Goal: Task Accomplishment & Management: Manage account settings

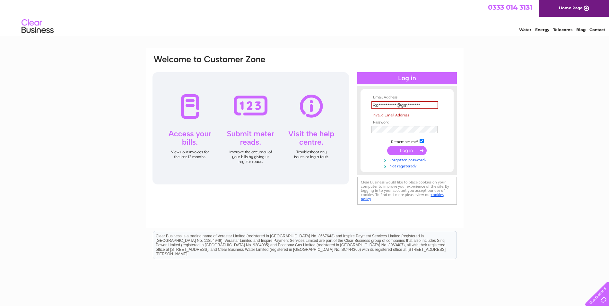
click at [410, 146] on td at bounding box center [407, 151] width 75 height 12
drag, startPoint x: 424, startPoint y: 105, endPoint x: 363, endPoint y: 97, distance: 61.6
click at [363, 97] on form "**********" at bounding box center [407, 132] width 93 height 74
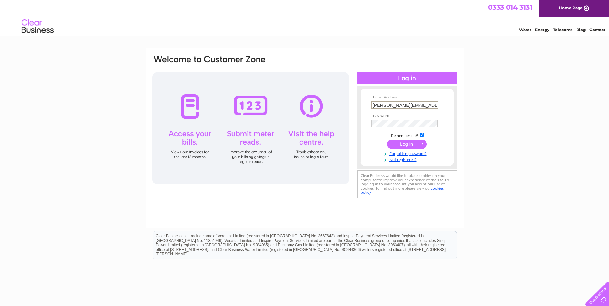
type input "[PERSON_NAME][EMAIL_ADDRESS][DOMAIN_NAME]"
click at [525, 169] on div "Email Address: roy.wokelse@gmail.com Password: Forgotten password?" at bounding box center [304, 193] width 609 height 290
click at [409, 143] on input "submit" at bounding box center [407, 143] width 40 height 9
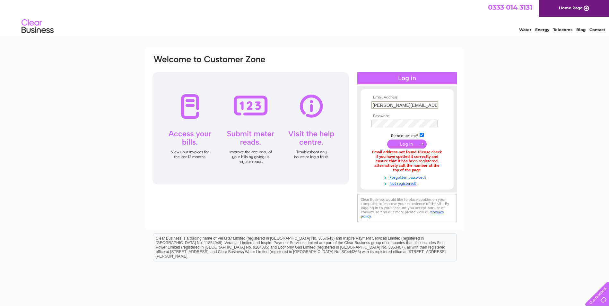
drag, startPoint x: 429, startPoint y: 106, endPoint x: 323, endPoint y: 94, distance: 106.1
click at [323, 94] on div "Email Address: [PERSON_NAME][EMAIL_ADDRESS][DOMAIN_NAME] Password:" at bounding box center [305, 139] width 306 height 169
type input "[EMAIL_ADDRESS][DOMAIN_NAME]"
